Goal: Task Accomplishment & Management: Use online tool/utility

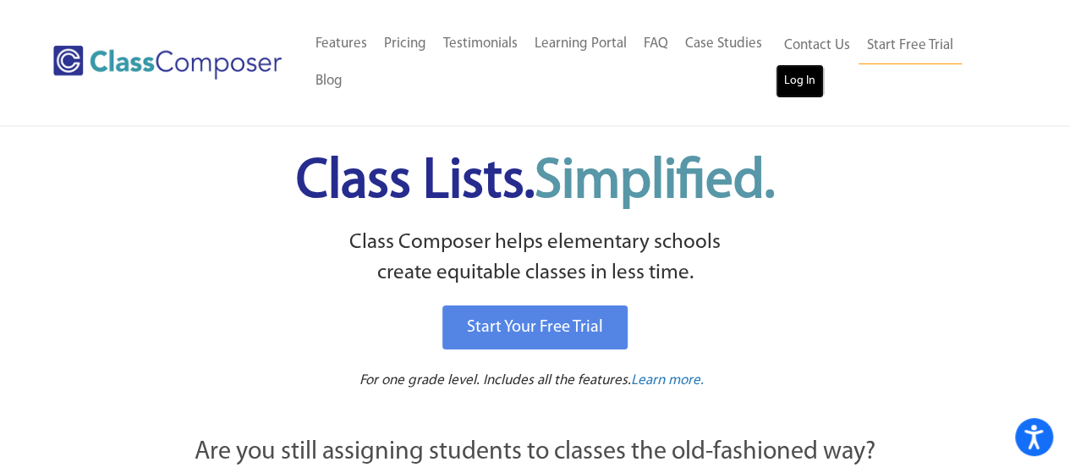
click at [793, 75] on link "Log In" at bounding box center [800, 81] width 48 height 34
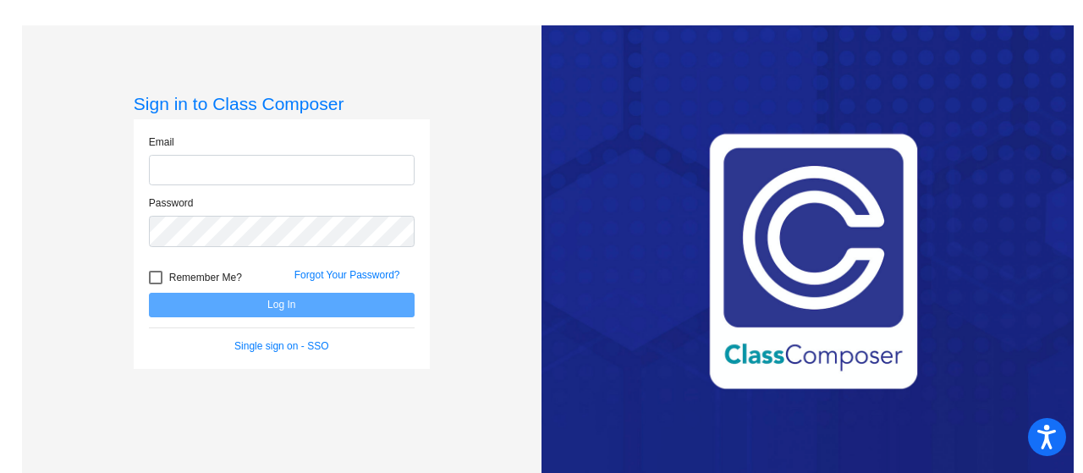
type input "nichole.hayden@lapeerschools.org"
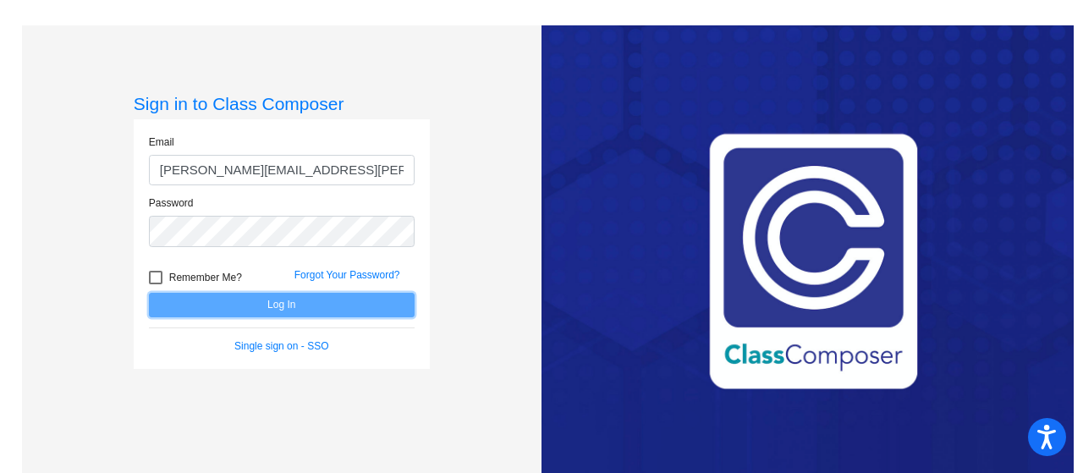
click at [271, 299] on button "Log In" at bounding box center [282, 305] width 266 height 25
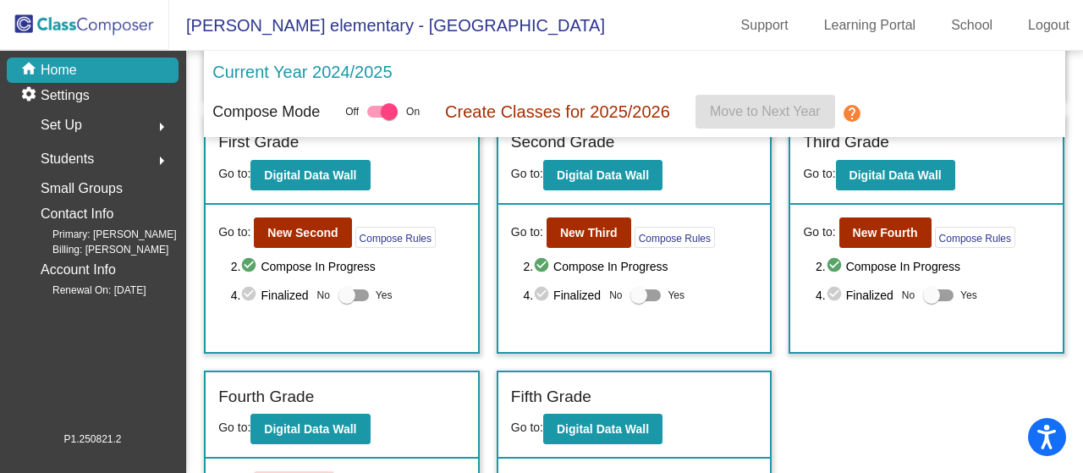
scroll to position [254, 0]
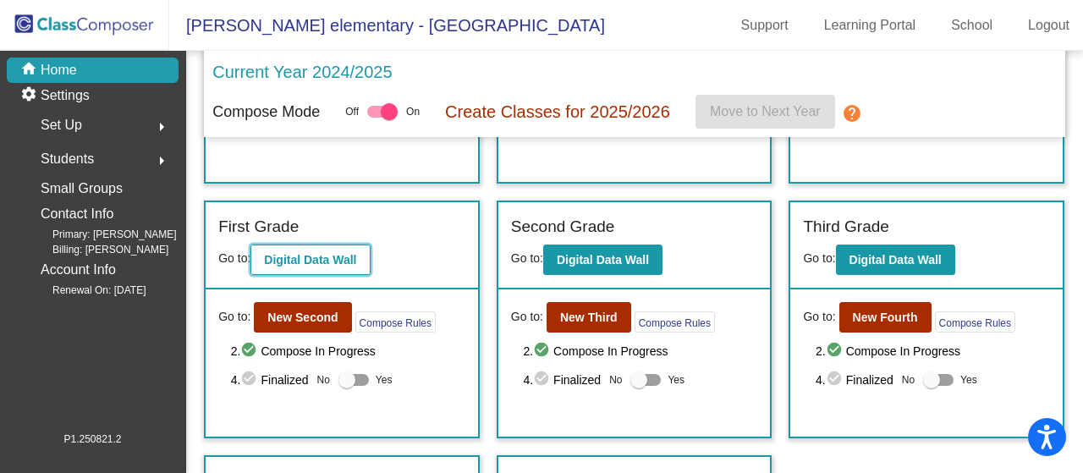
click at [334, 258] on b "Digital Data Wall" at bounding box center [310, 260] width 92 height 14
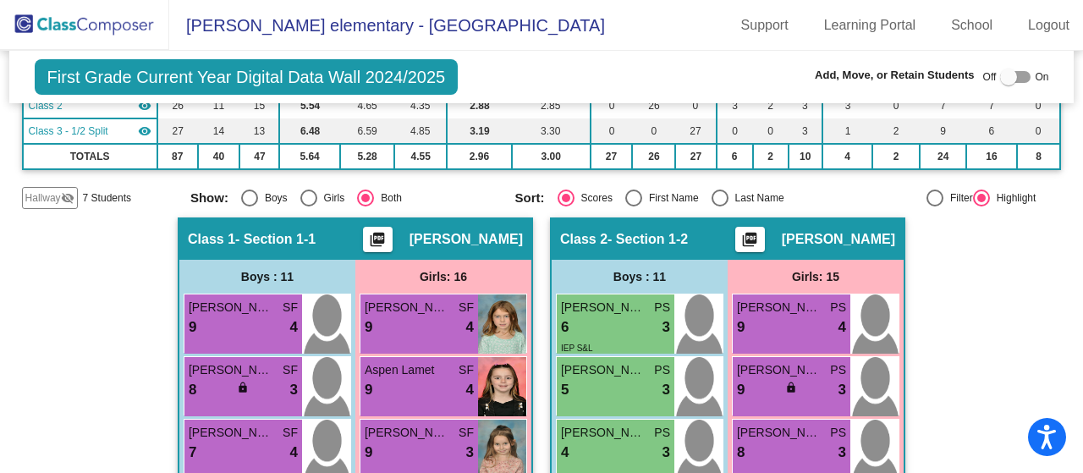
scroll to position [254, 0]
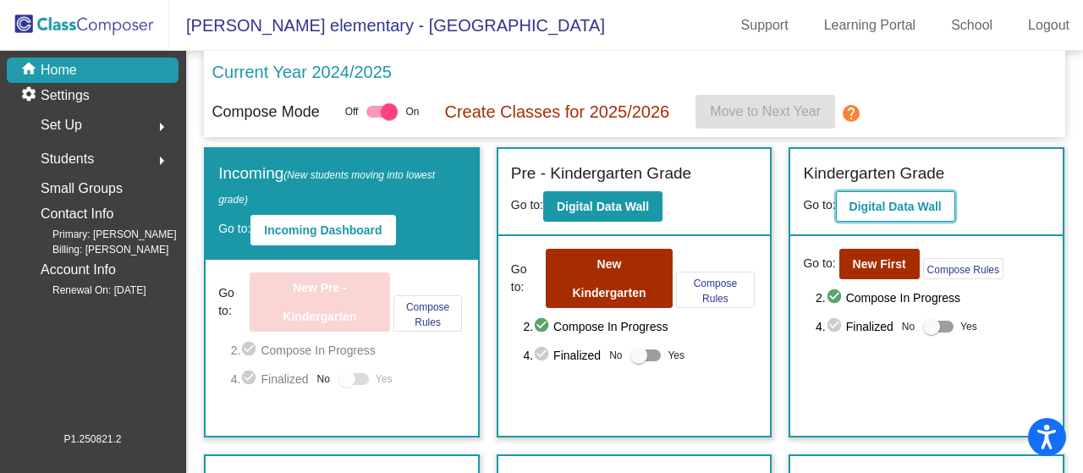
click at [932, 201] on b "Digital Data Wall" at bounding box center [895, 207] width 92 height 14
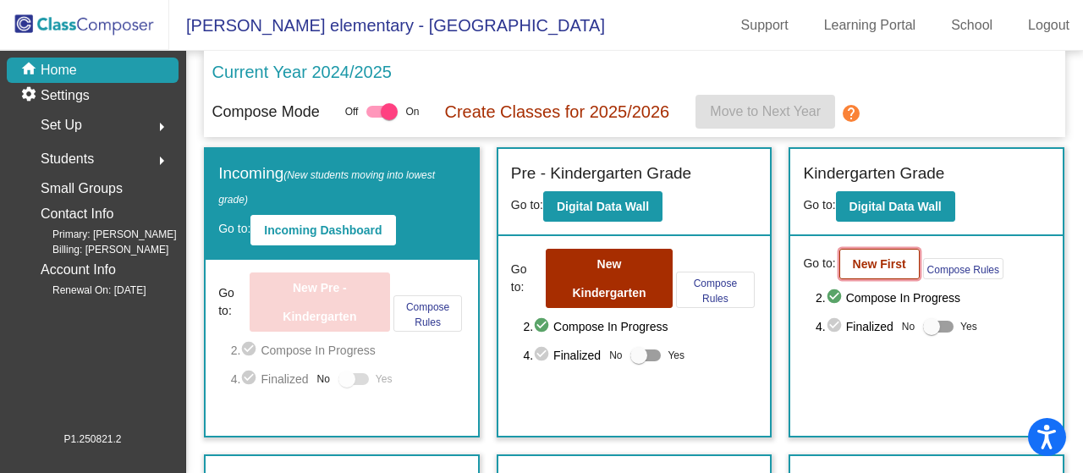
click at [876, 259] on b "New First" at bounding box center [879, 264] width 53 height 14
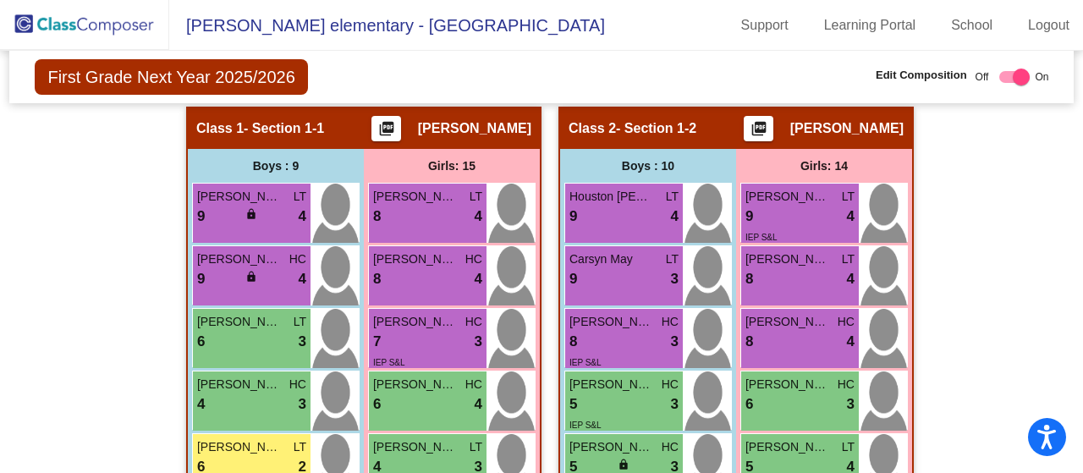
scroll to position [338, 0]
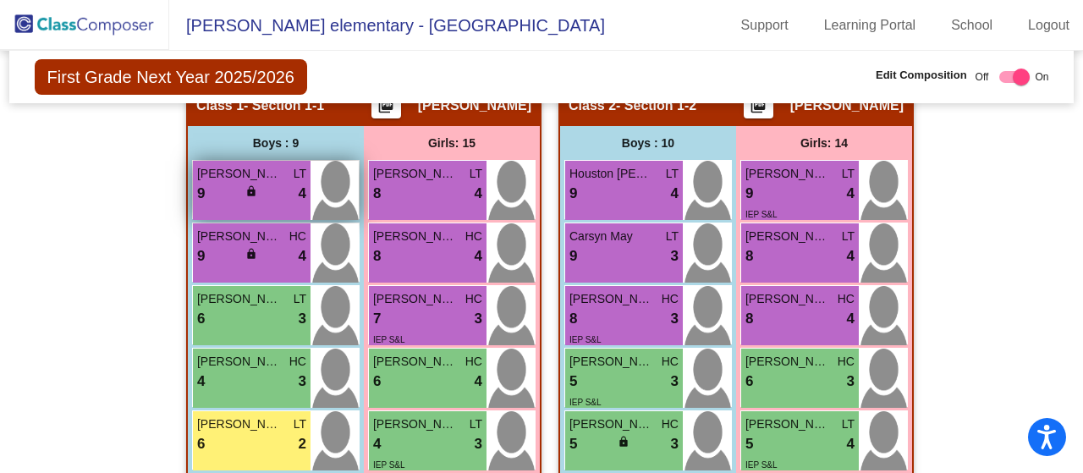
click at [269, 171] on span "Waylon Hourtienne" at bounding box center [239, 174] width 85 height 18
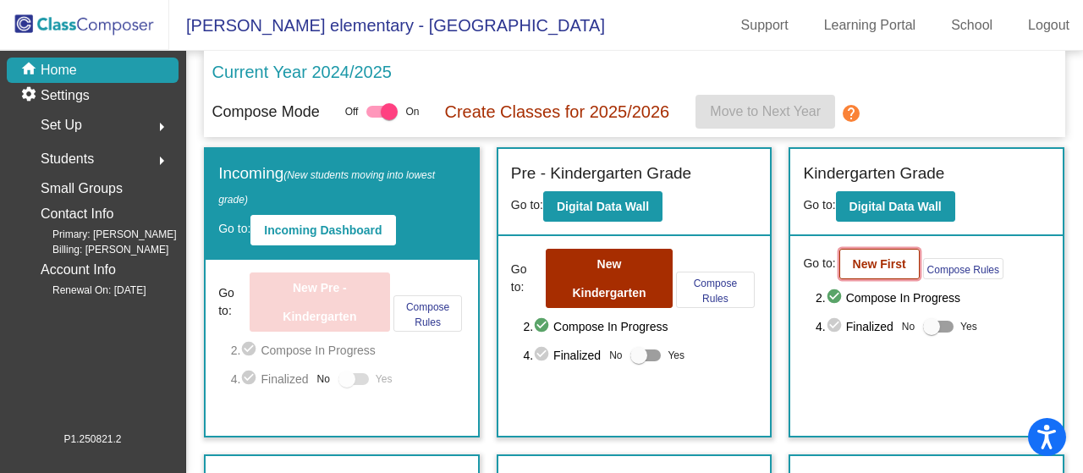
click at [874, 259] on b "New First" at bounding box center [879, 264] width 53 height 14
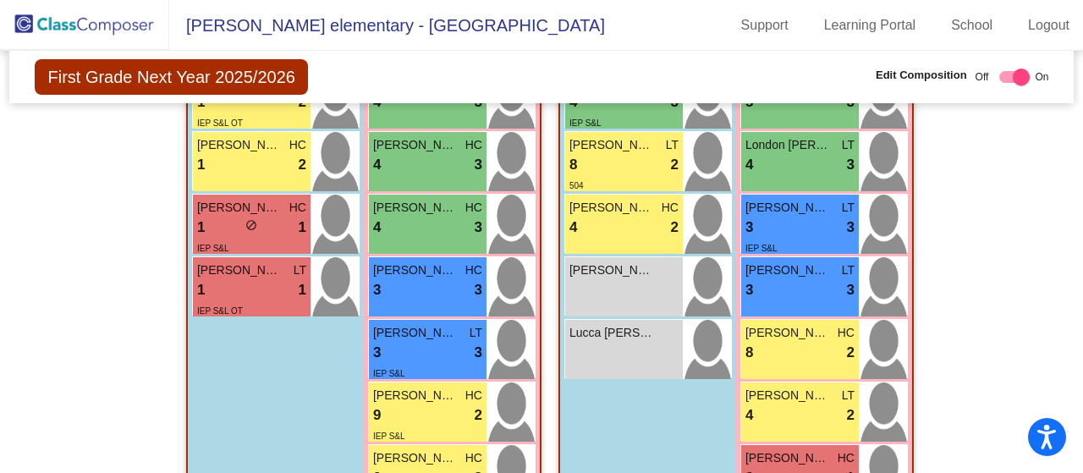
scroll to position [846, 0]
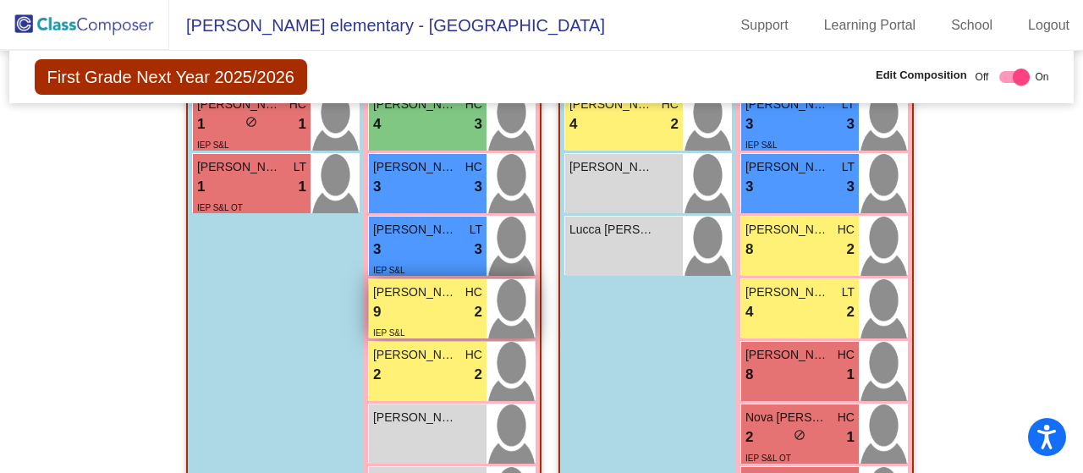
click at [419, 301] on div "9 lock do_not_disturb_alt 2" at bounding box center [427, 312] width 109 height 22
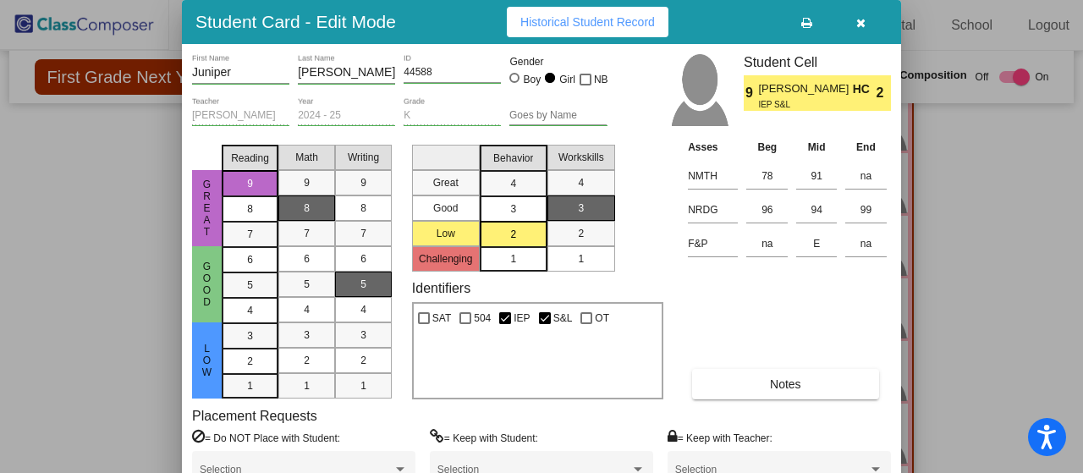
click at [864, 28] on icon "button" at bounding box center [860, 23] width 9 height 12
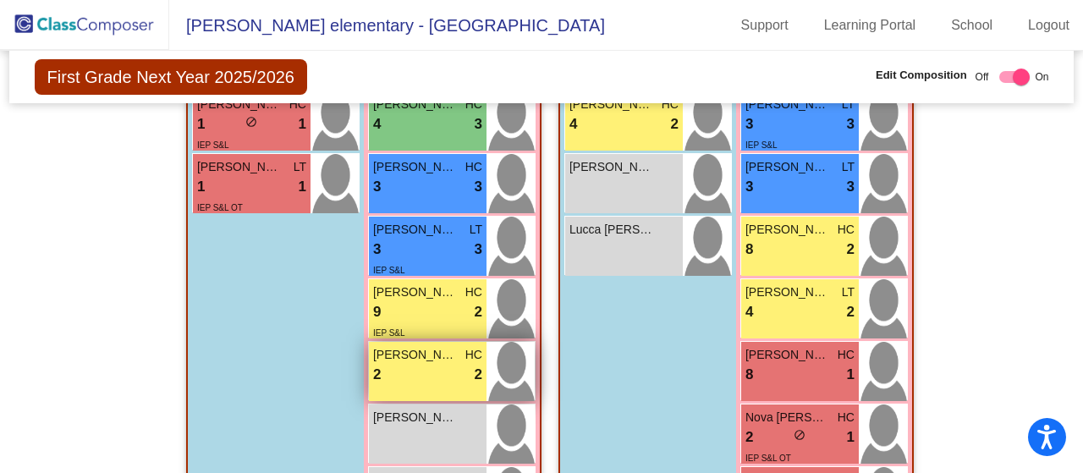
click at [448, 360] on span "Elianna Boyer" at bounding box center [415, 355] width 85 height 18
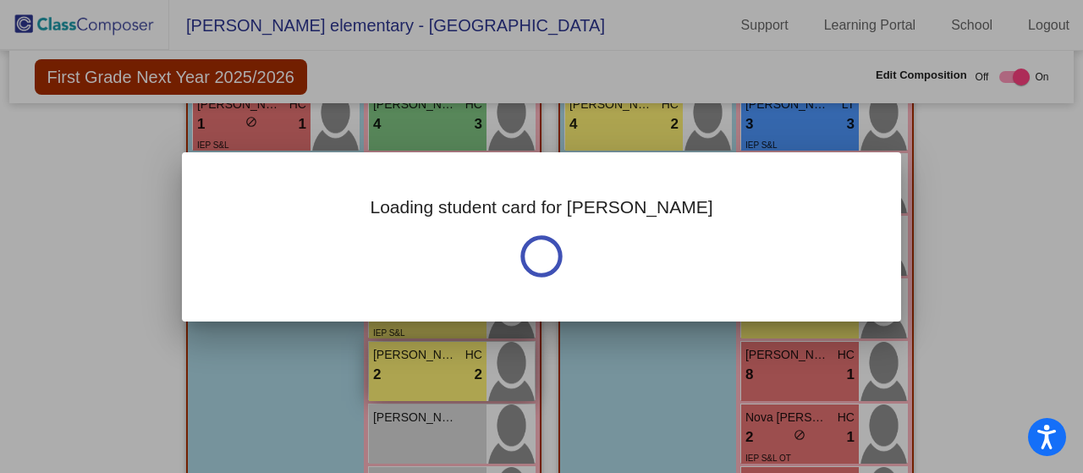
click at [448, 360] on div at bounding box center [541, 236] width 1083 height 473
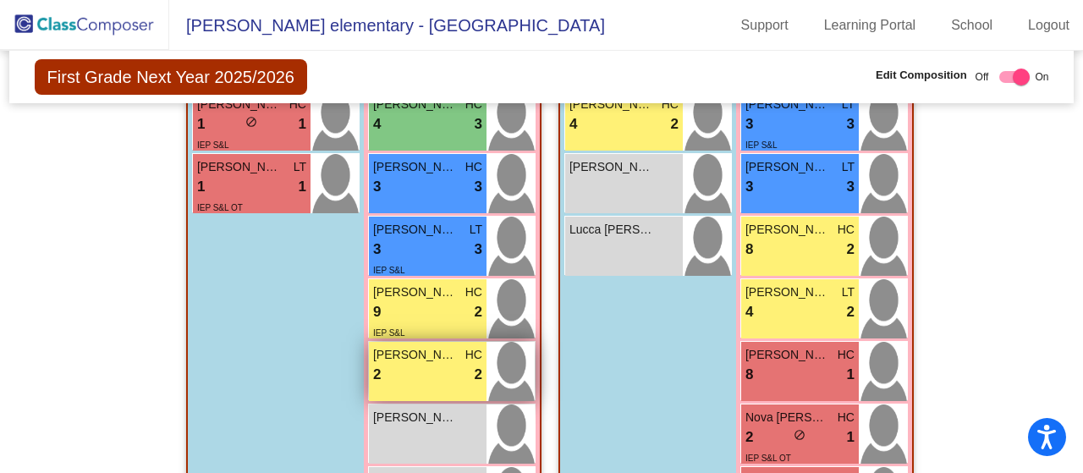
click at [448, 360] on span "Elianna Boyer" at bounding box center [415, 355] width 85 height 18
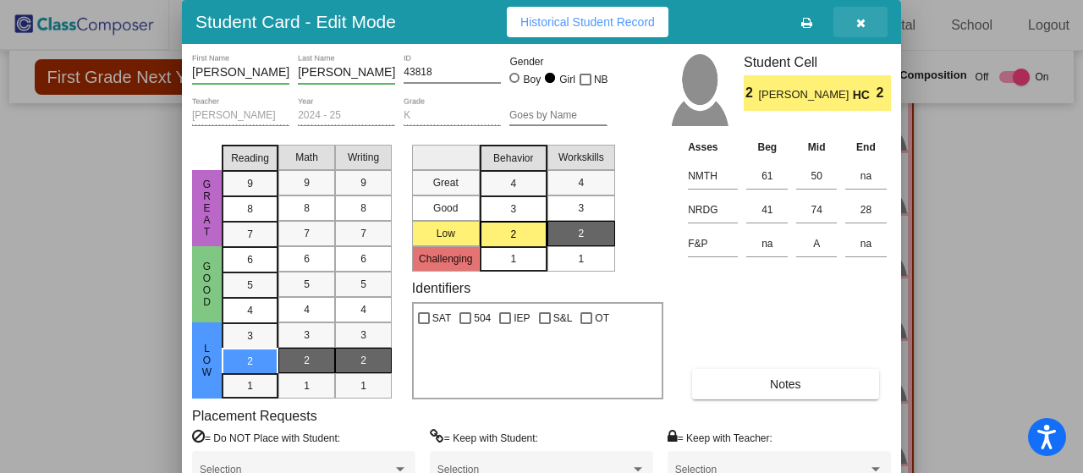
click at [858, 21] on icon "button" at bounding box center [860, 23] width 9 height 12
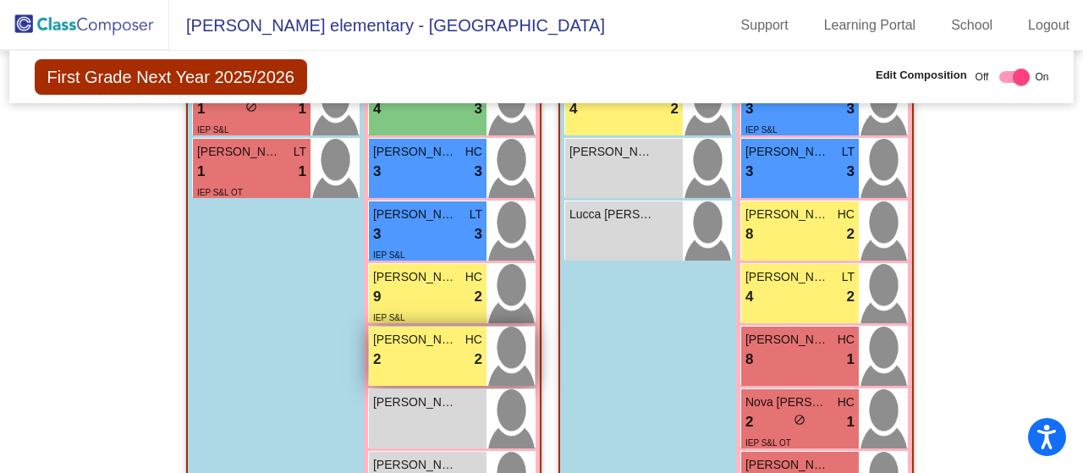
scroll to position [820, 0]
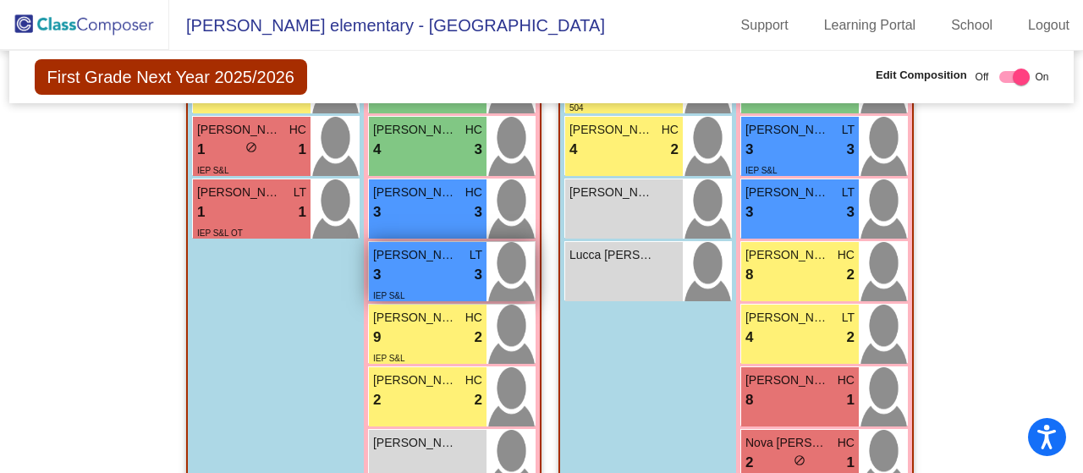
click at [416, 266] on div "3 lock do_not_disturb_alt 3" at bounding box center [427, 275] width 109 height 22
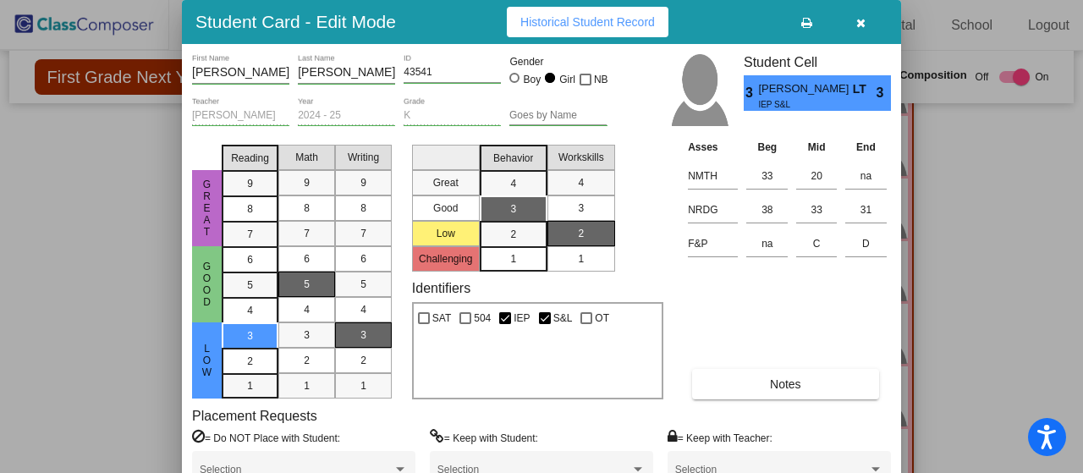
click at [859, 19] on icon "button" at bounding box center [860, 23] width 9 height 12
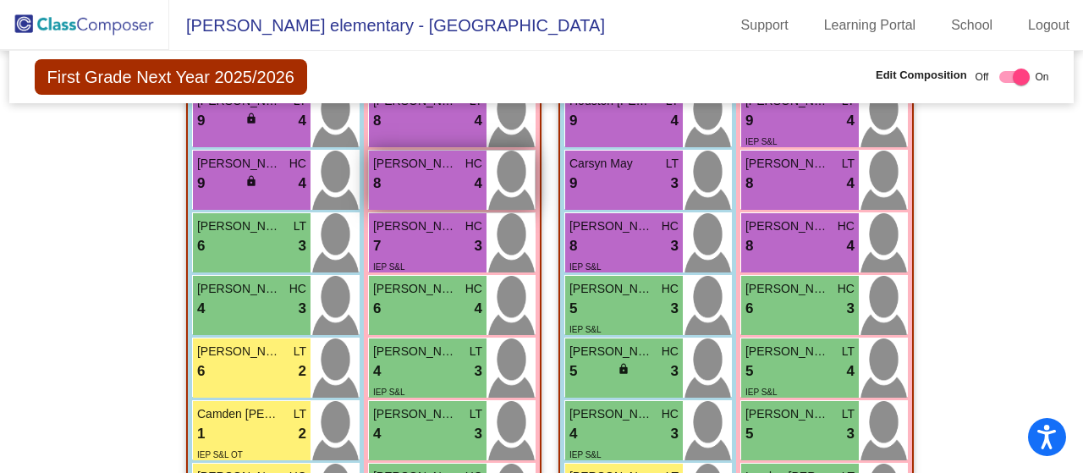
scroll to position [398, 0]
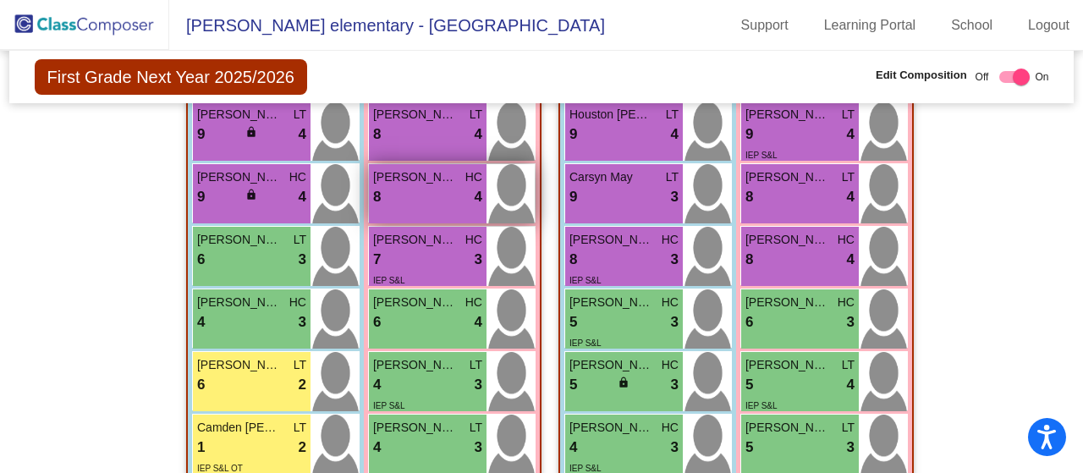
click at [403, 192] on div "8 lock do_not_disturb_alt 4" at bounding box center [427, 197] width 109 height 22
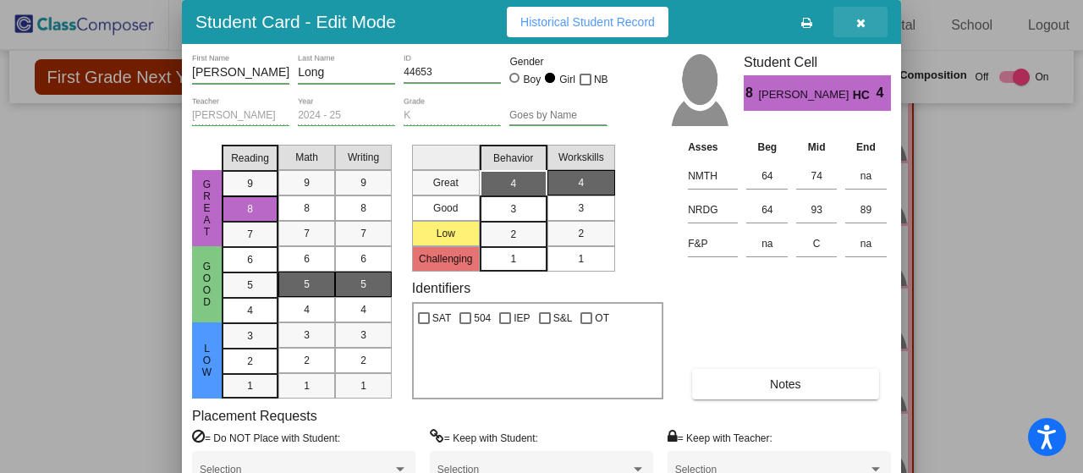
click at [861, 18] on icon "button" at bounding box center [860, 23] width 9 height 12
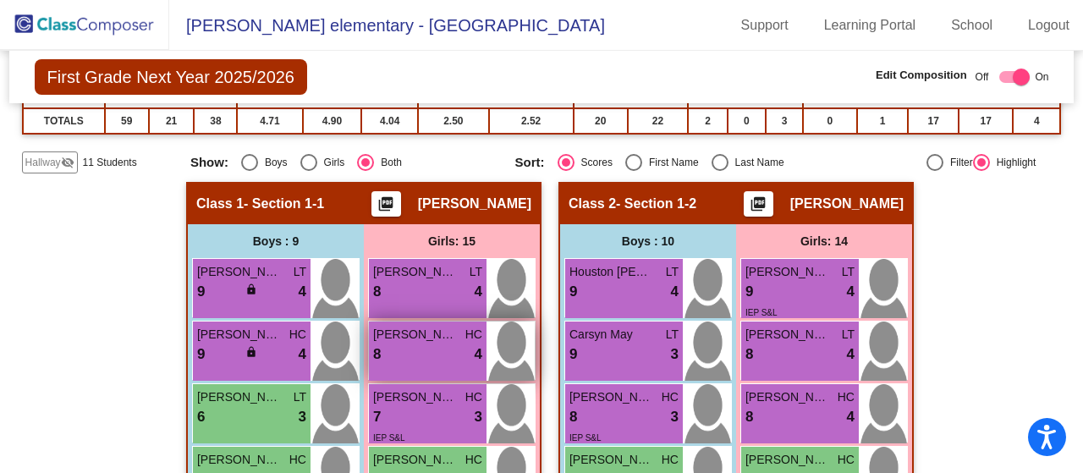
scroll to position [228, 0]
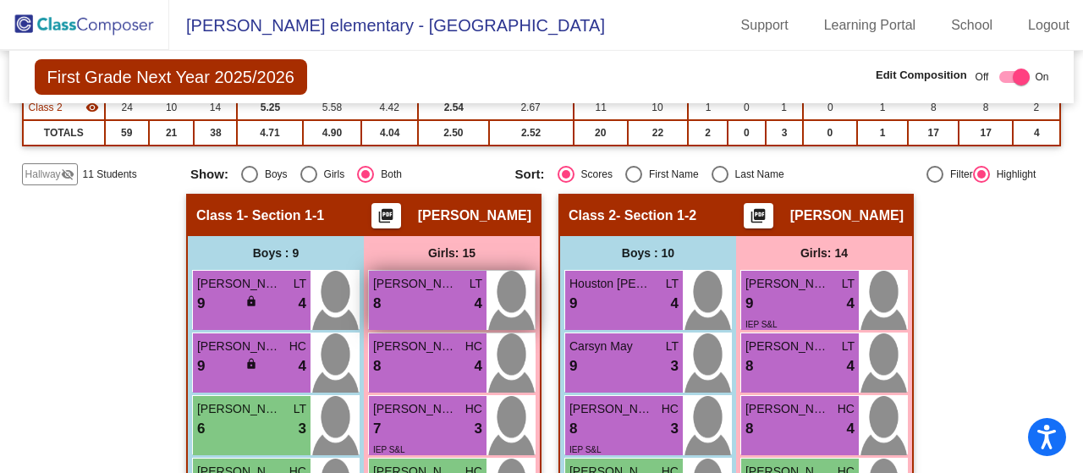
click at [414, 298] on div "8 lock do_not_disturb_alt 4" at bounding box center [427, 304] width 109 height 22
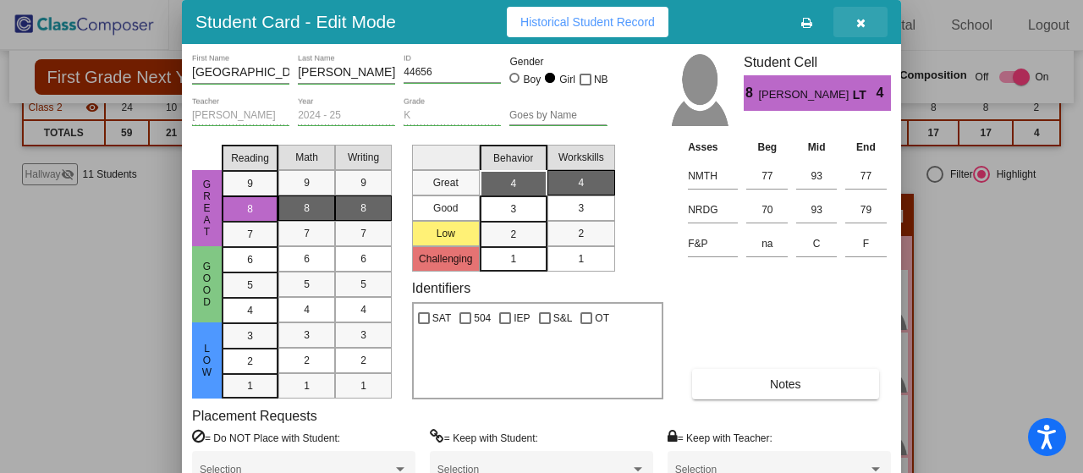
click at [857, 19] on icon "button" at bounding box center [860, 23] width 9 height 12
